Goal: Task Accomplishment & Management: Use online tool/utility

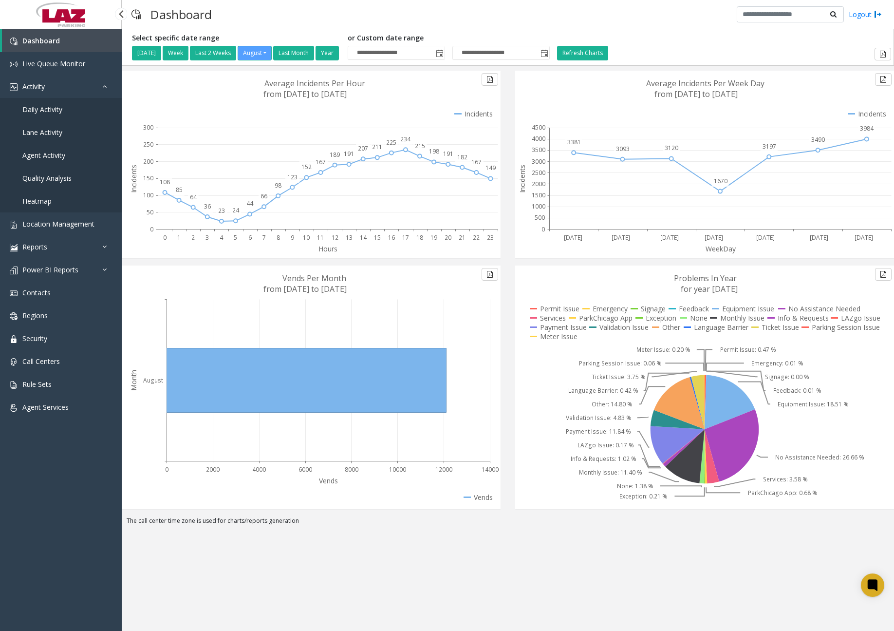
click at [58, 108] on span "Daily Activity" at bounding box center [42, 109] width 40 height 9
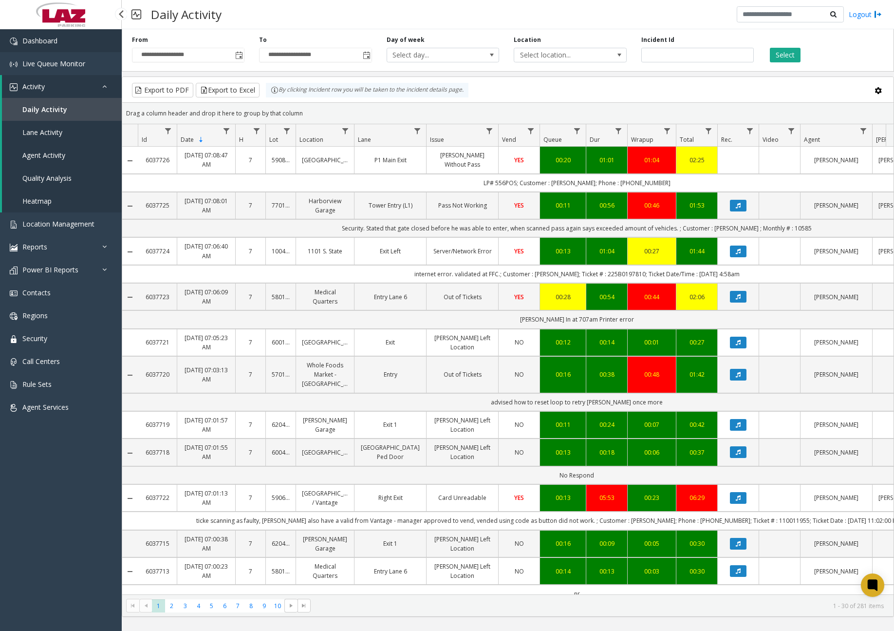
click at [87, 39] on link "Dashboard" at bounding box center [61, 40] width 122 height 23
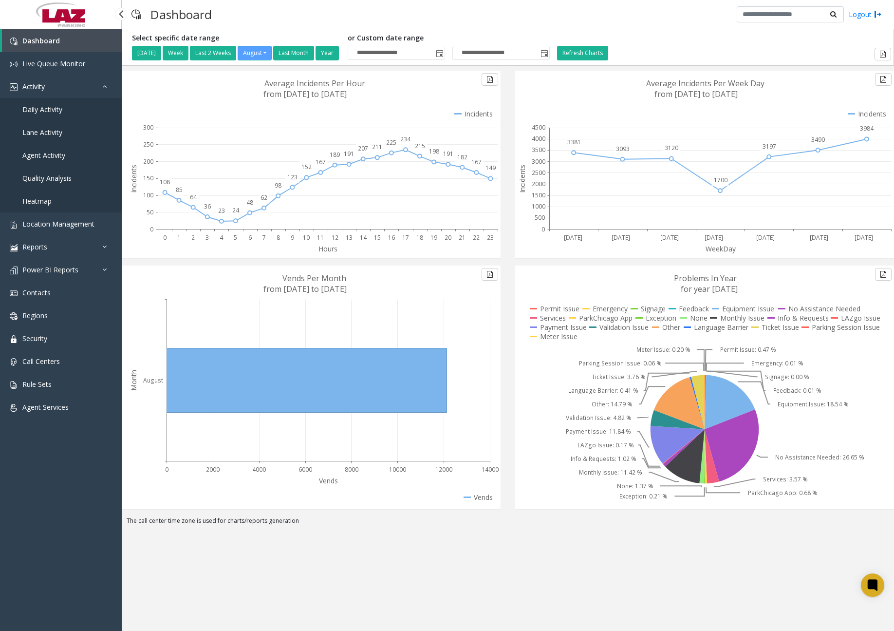
click at [49, 110] on span "Daily Activity" at bounding box center [42, 109] width 40 height 9
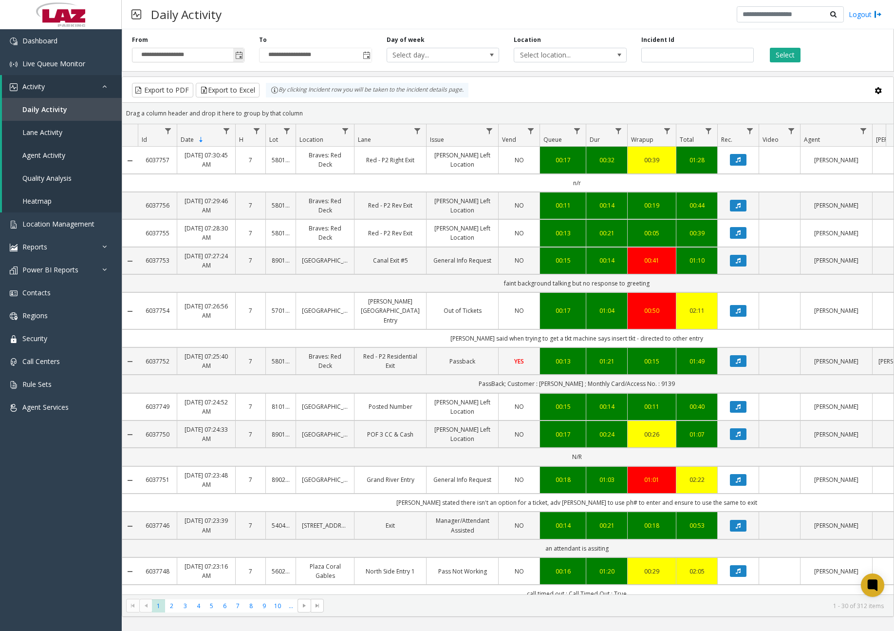
click at [241, 60] on span "Toggle popup" at bounding box center [238, 55] width 11 height 16
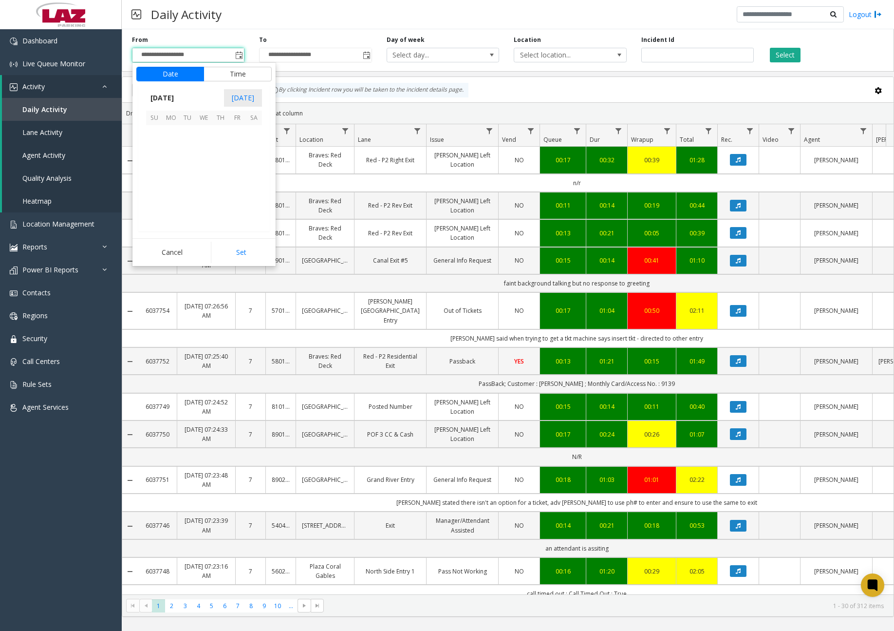
scroll to position [174645, 0]
click at [191, 167] on span "12" at bounding box center [187, 166] width 17 height 17
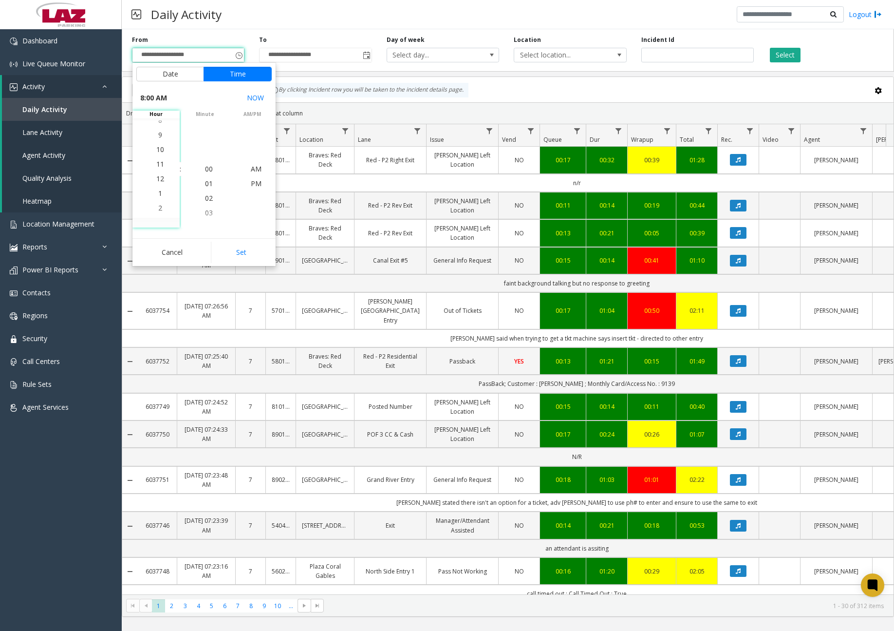
scroll to position [15, 0]
click at [156, 154] on span "11" at bounding box center [160, 153] width 8 height 9
click at [208, 168] on span "00" at bounding box center [209, 168] width 8 height 9
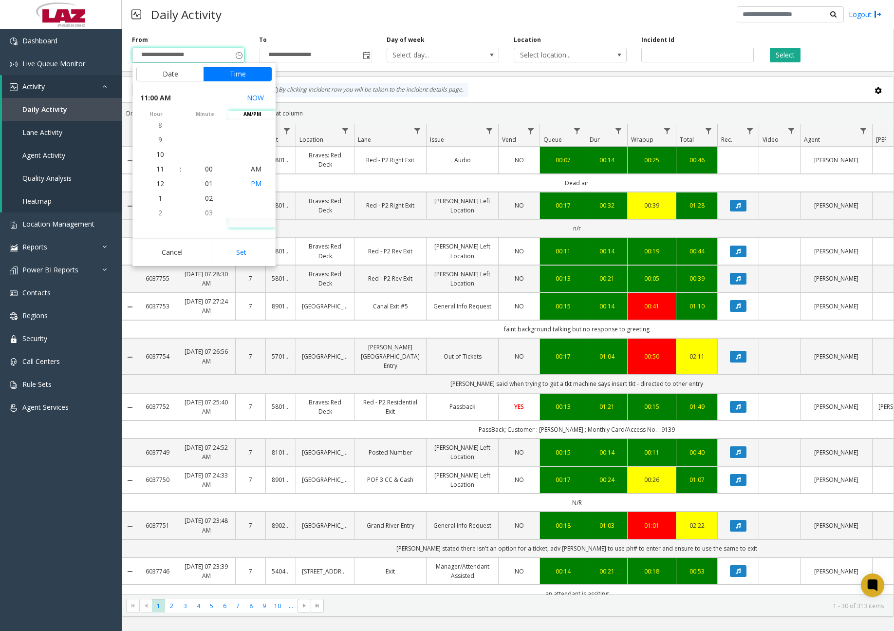
click at [252, 182] on span "PM" at bounding box center [256, 183] width 11 height 9
click at [237, 250] on button "Set" at bounding box center [241, 252] width 61 height 21
type input "**********"
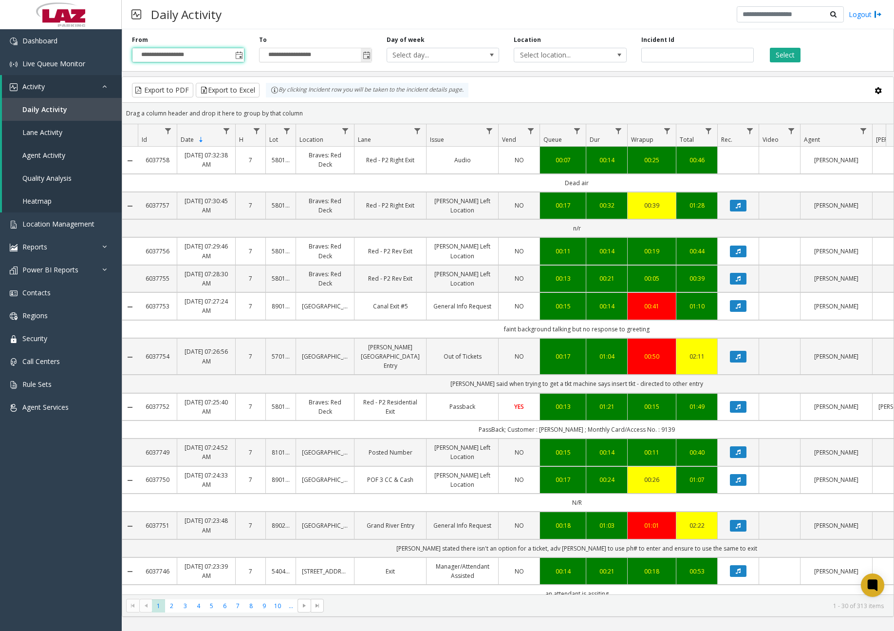
click at [367, 57] on span "Toggle popup" at bounding box center [367, 56] width 8 height 8
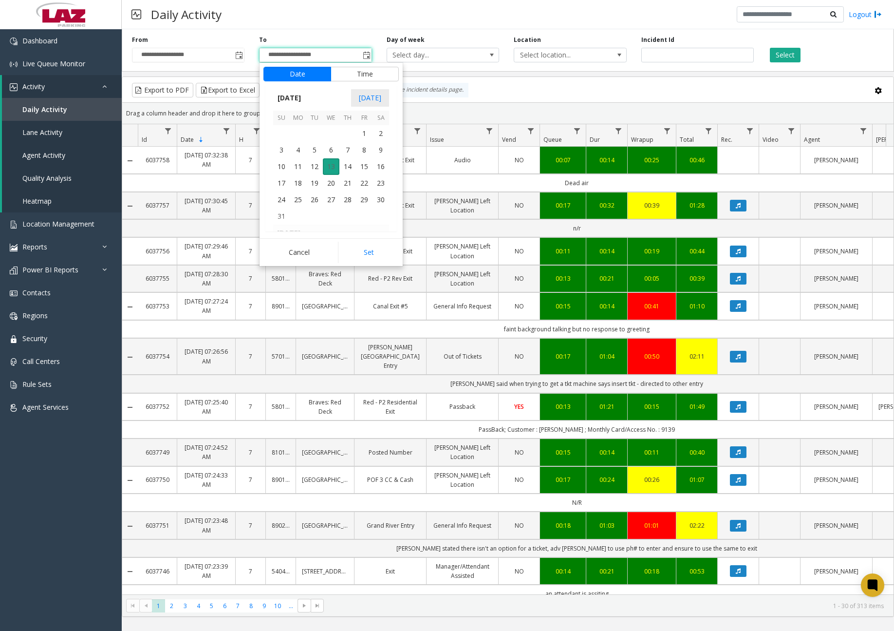
click at [331, 166] on span "13" at bounding box center [331, 166] width 17 height 17
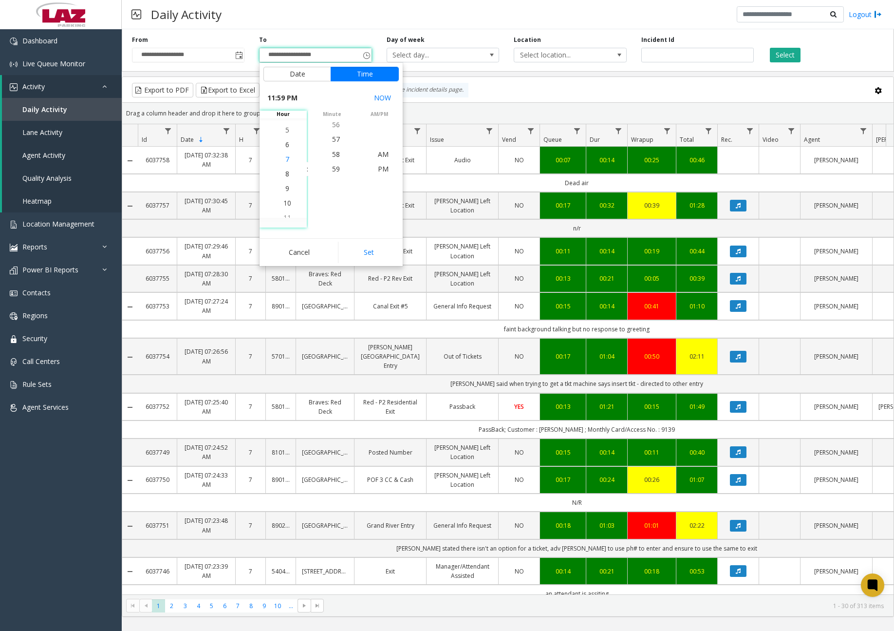
scroll to position [278, 0]
click at [285, 168] on span "7" at bounding box center [287, 168] width 4 height 9
click at [332, 197] on span "30" at bounding box center [336, 197] width 8 height 9
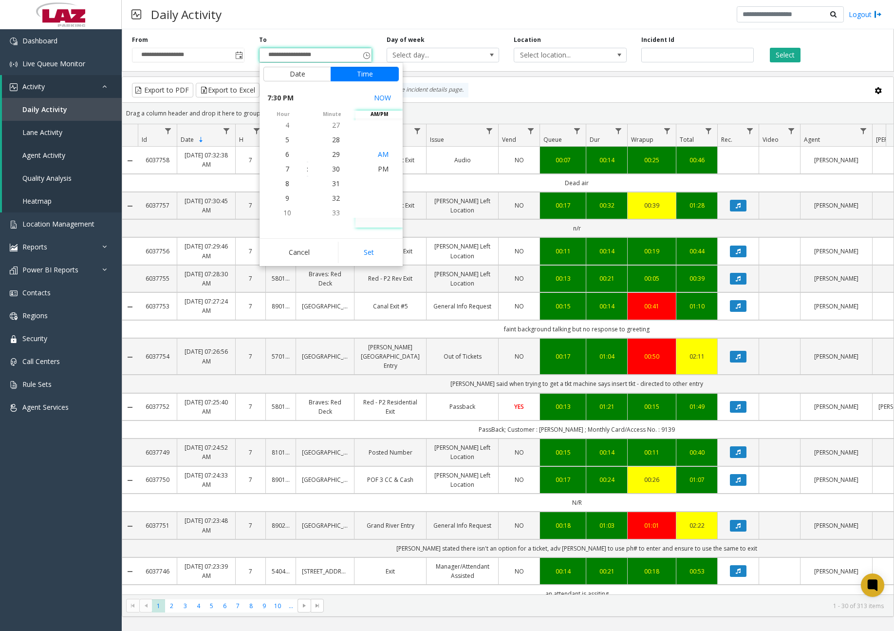
click at [380, 154] on span "AM" at bounding box center [383, 153] width 11 height 9
click at [361, 248] on button "Set" at bounding box center [368, 252] width 61 height 21
type input "**********"
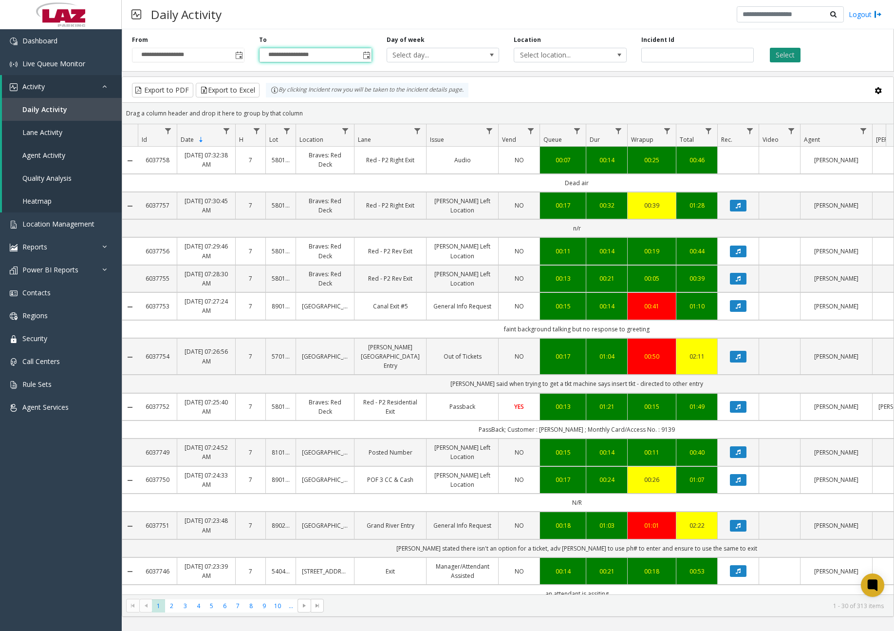
click at [781, 56] on button "Select" at bounding box center [785, 55] width 31 height 15
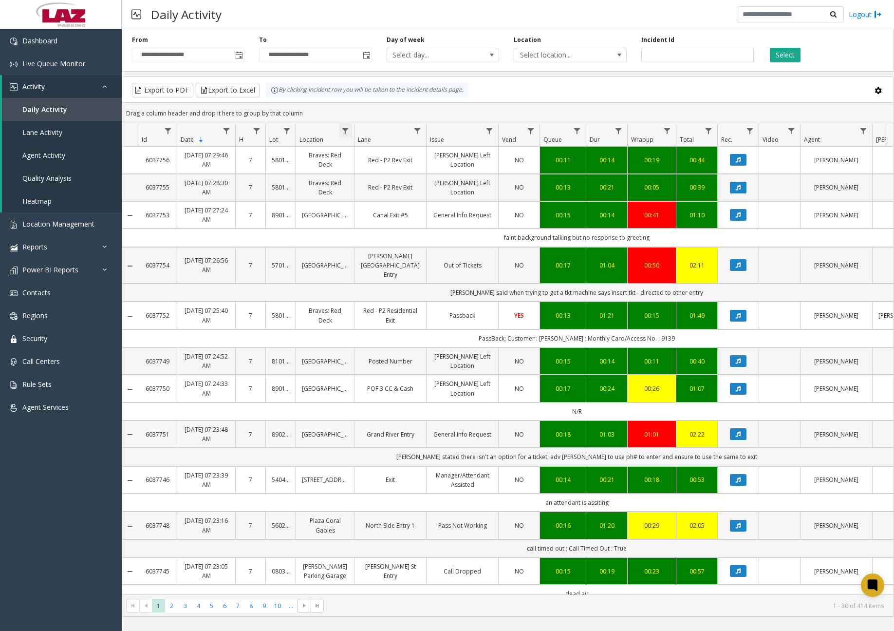
click at [345, 127] on span "Data table" at bounding box center [345, 131] width 8 height 8
click at [377, 170] on input "Location Filter" at bounding box center [387, 173] width 83 height 17
type input "******"
click at [401, 261] on button "Filter" at bounding box center [409, 263] width 40 height 21
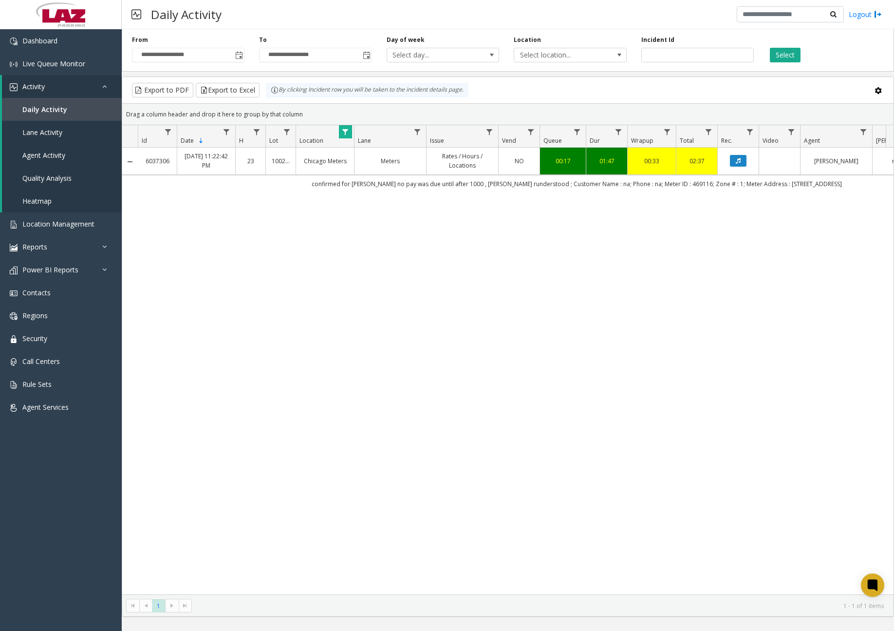
click at [257, 9] on div "Daily Activity Logout" at bounding box center [508, 14] width 772 height 29
click at [241, 91] on button "Export to Excel" at bounding box center [228, 90] width 64 height 15
